Goal: Information Seeking & Learning: Learn about a topic

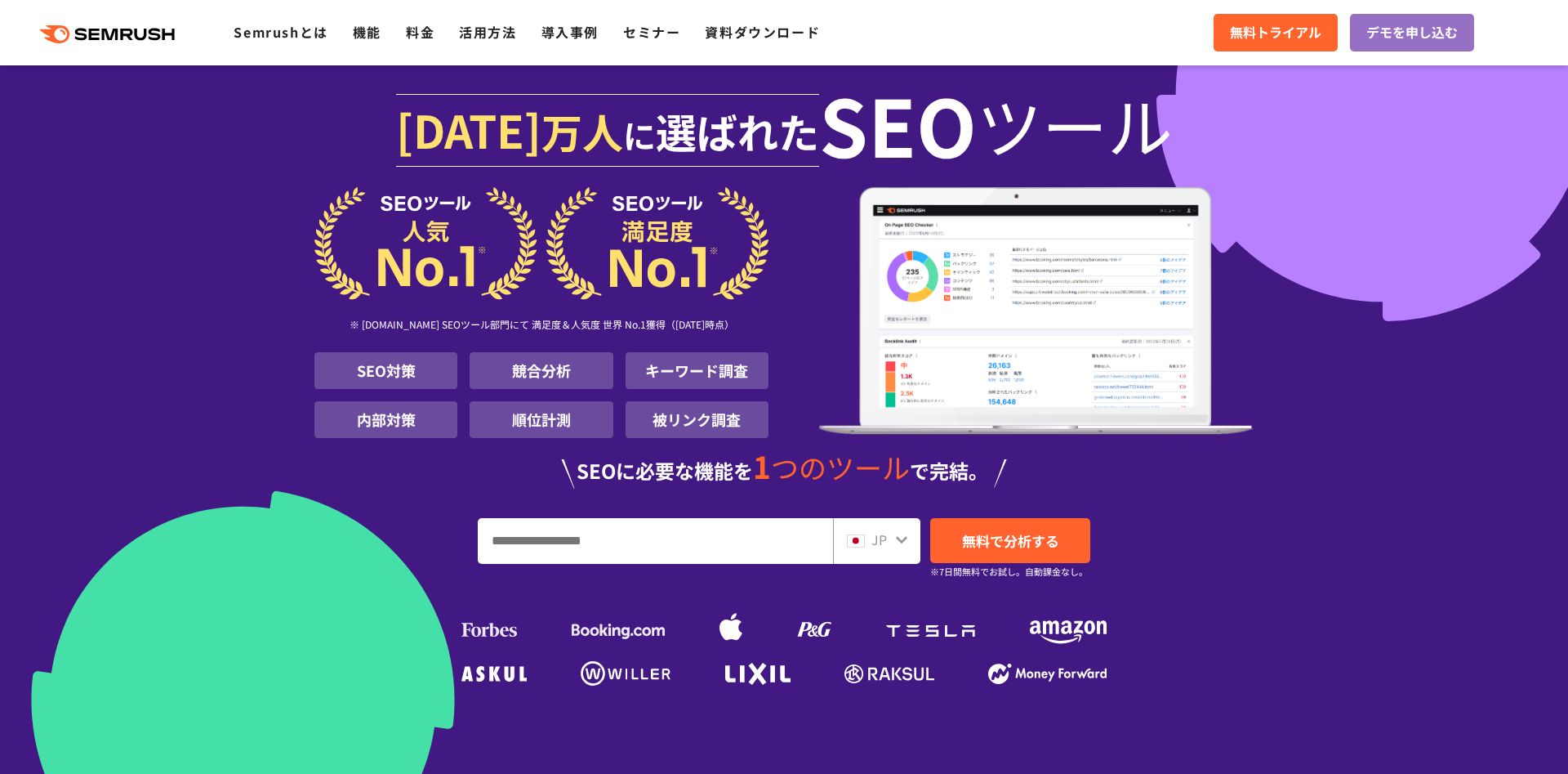
scroll to position [353, 0]
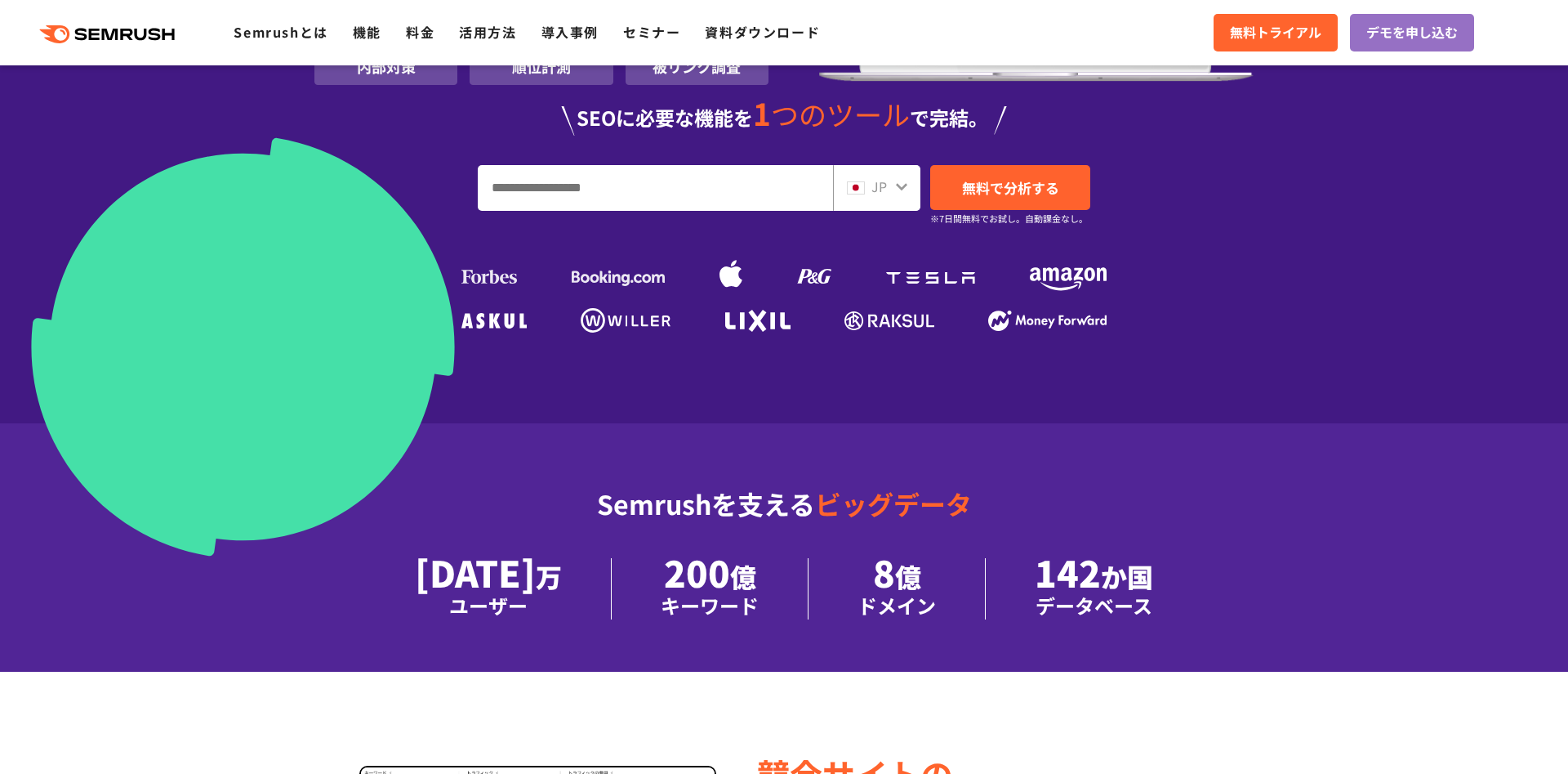
click at [584, 197] on input "URL、キーワードを入力してください" at bounding box center [655, 187] width 353 height 44
paste input "****"
type input "****"
click at [1048, 178] on span "無料で分析する" at bounding box center [1010, 188] width 97 height 21
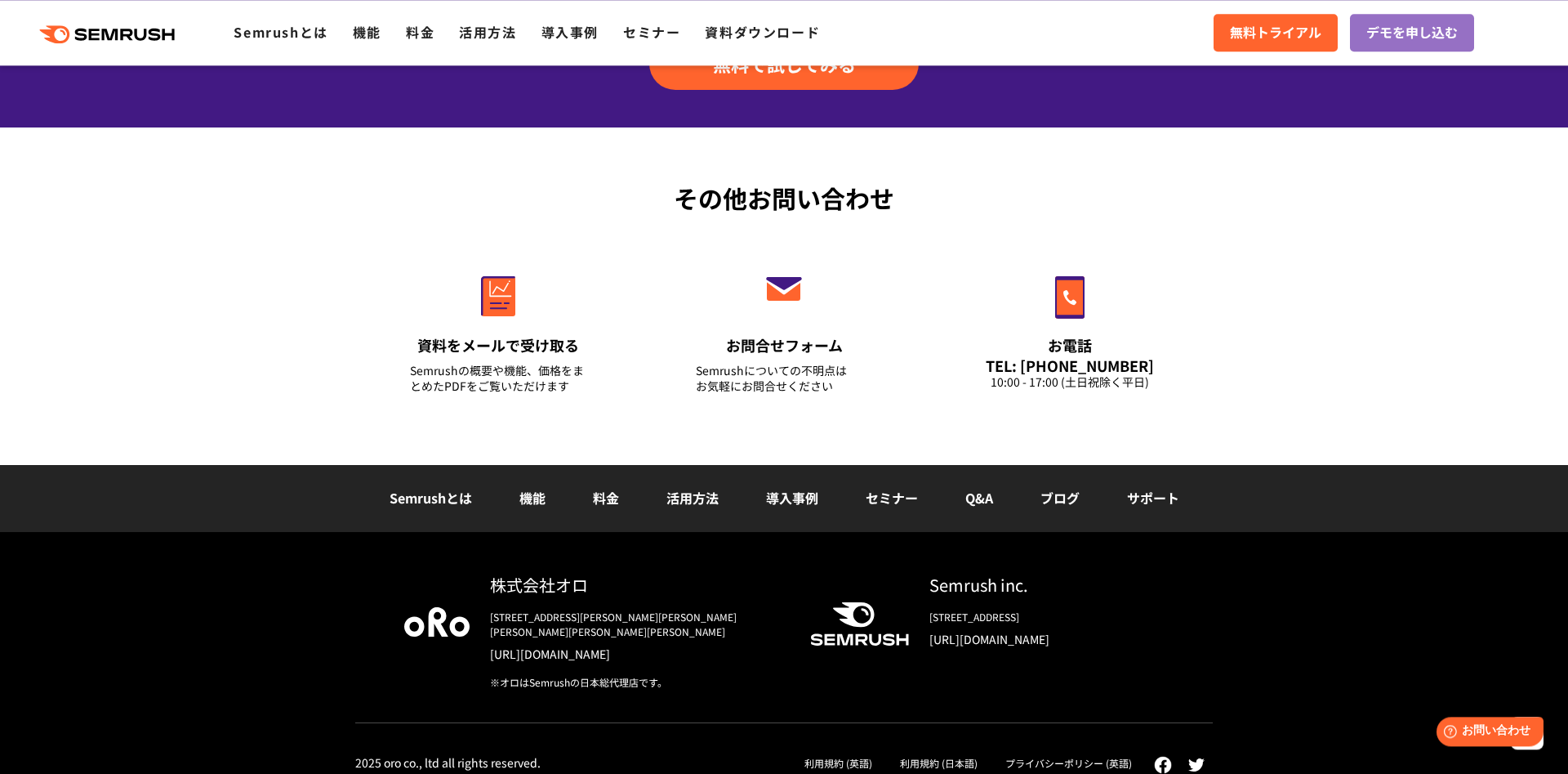
scroll to position [5446, 0]
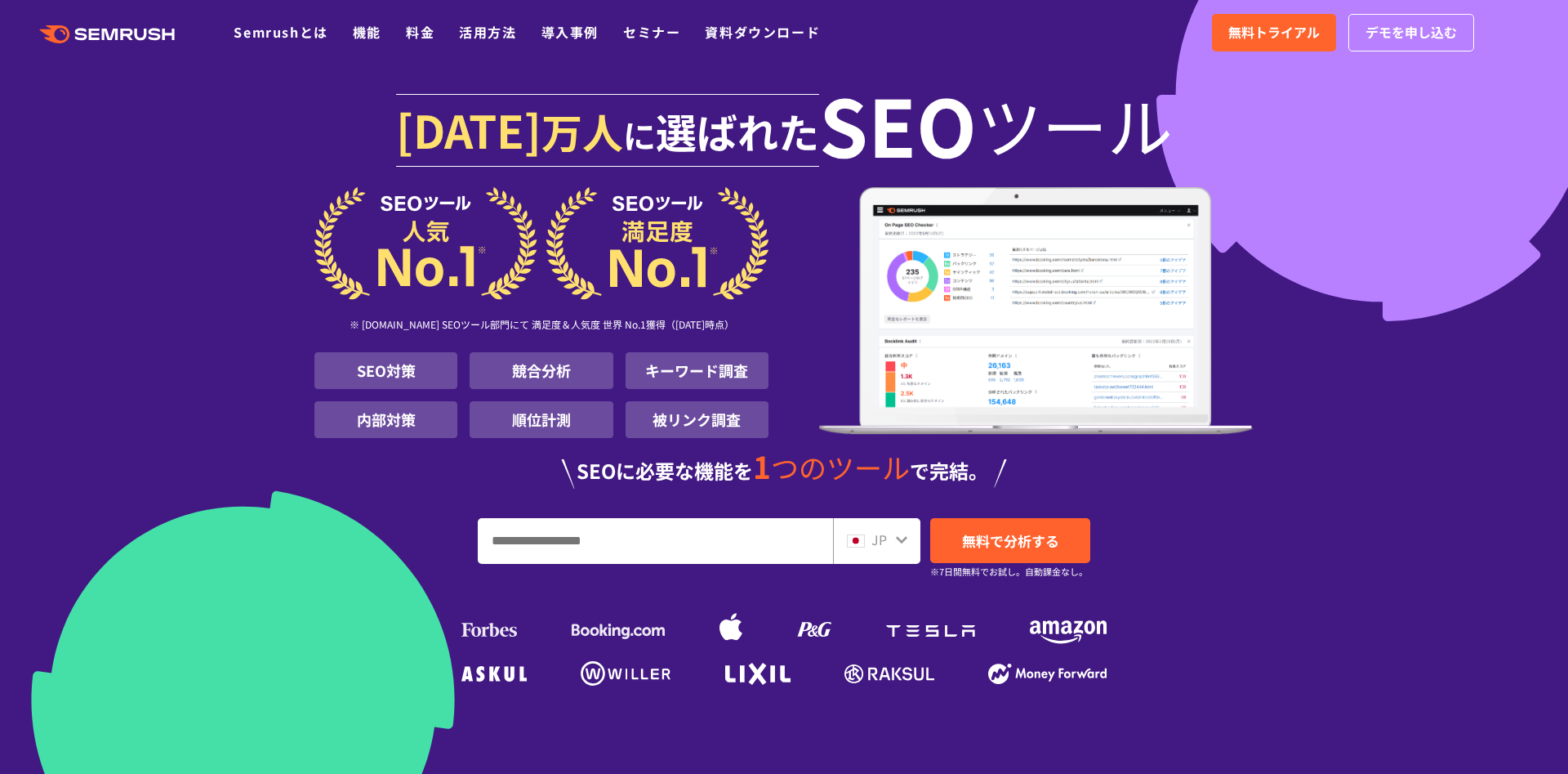
drag, startPoint x: 532, startPoint y: 540, endPoint x: 584, endPoint y: 538, distance: 52.0
click at [584, 538] on input "URL、キーワードを入力してください" at bounding box center [655, 541] width 353 height 44
click at [582, 540] on input "URL、キーワードを入力してください" at bounding box center [655, 541] width 353 height 44
drag, startPoint x: 638, startPoint y: 363, endPoint x: 715, endPoint y: 364, distance: 77.0
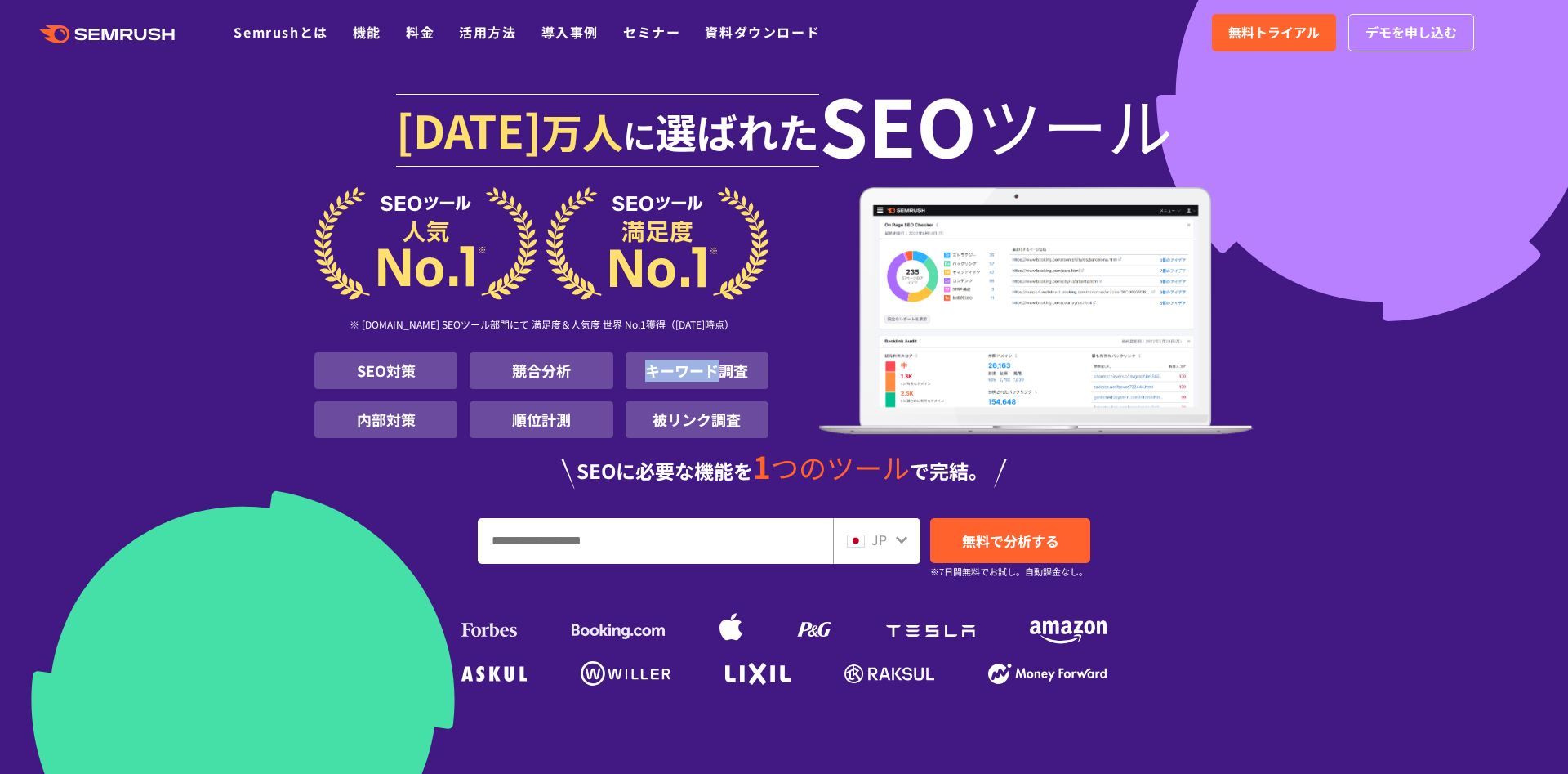
click at [715, 364] on li "キーワード調査" at bounding box center [697, 370] width 143 height 37
copy li "キーワード"
